Goal: Information Seeking & Learning: Learn about a topic

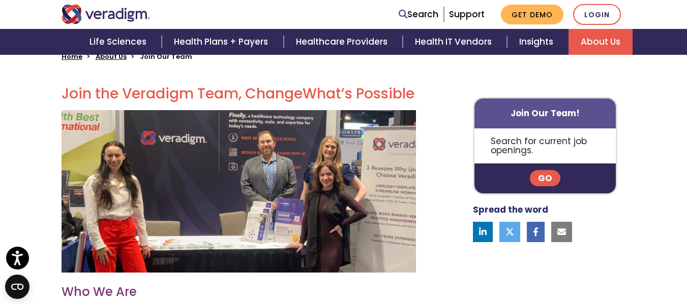
scroll to position [270, 0]
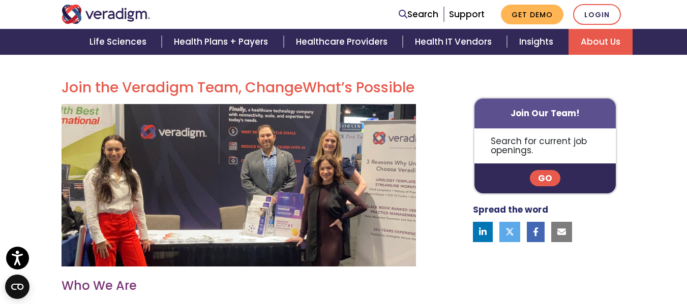
click at [541, 184] on link "Go" at bounding box center [545, 179] width 30 height 16
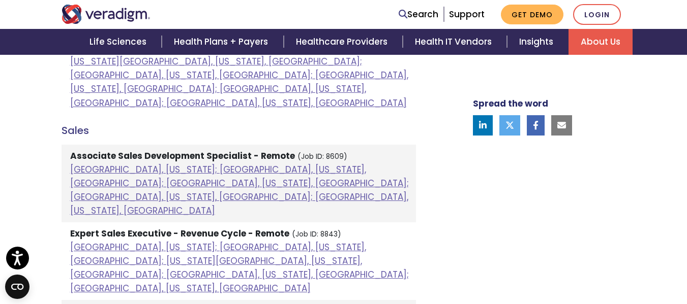
scroll to position [966, 0]
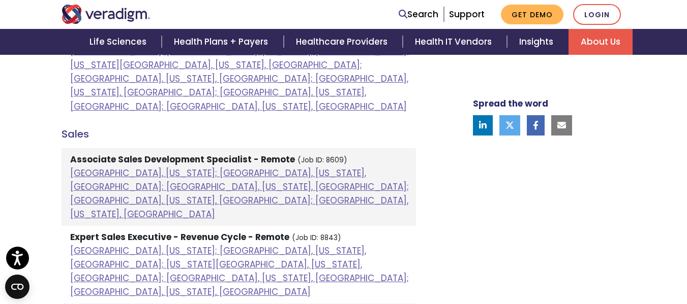
drag, startPoint x: 684, startPoint y: 164, endPoint x: 680, endPoint y: 135, distance: 29.2
click at [680, 135] on div "Welcome to Veradigm Transform healthcare and enable smarter care for millions o…" at bounding box center [343, 223] width 687 height 1729
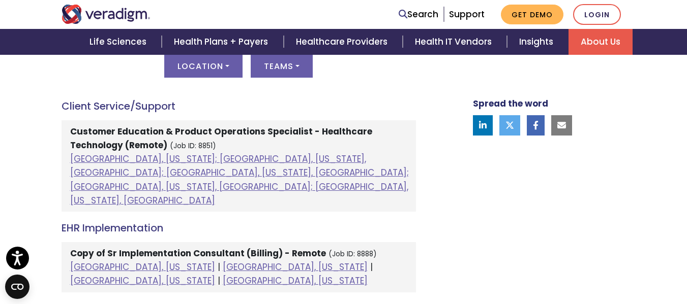
scroll to position [567, 0]
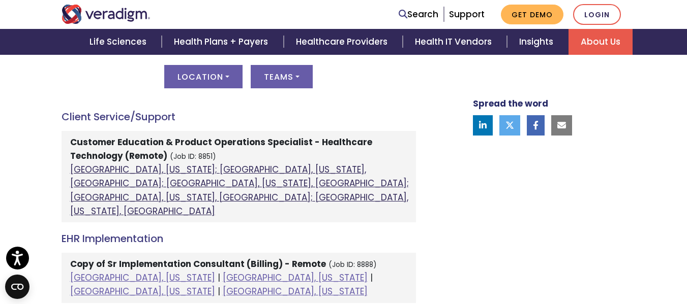
click at [244, 181] on link "[GEOGRAPHIC_DATA], [US_STATE]; [GEOGRAPHIC_DATA], [US_STATE], [GEOGRAPHIC_DATA]…" at bounding box center [239, 191] width 338 height 54
